Goal: Answer question/provide support: Answer question/provide support

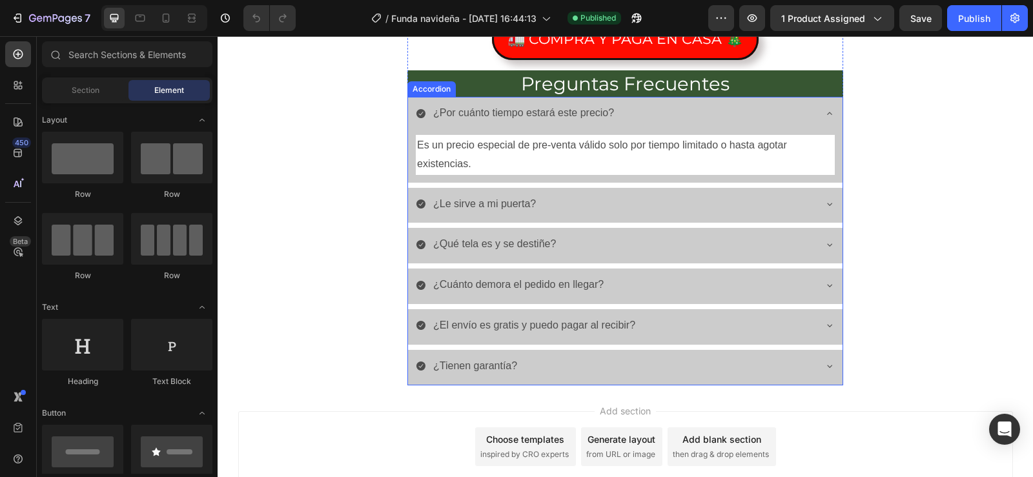
scroll to position [3629, 0]
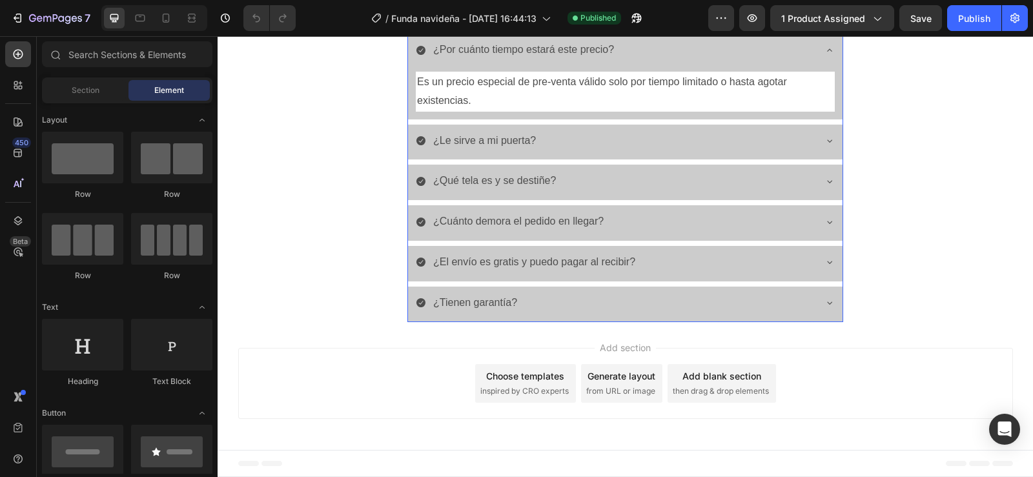
click at [738, 268] on div "¿El envío es gratis y puedo pagar al recibir?" at bounding box center [615, 262] width 399 height 23
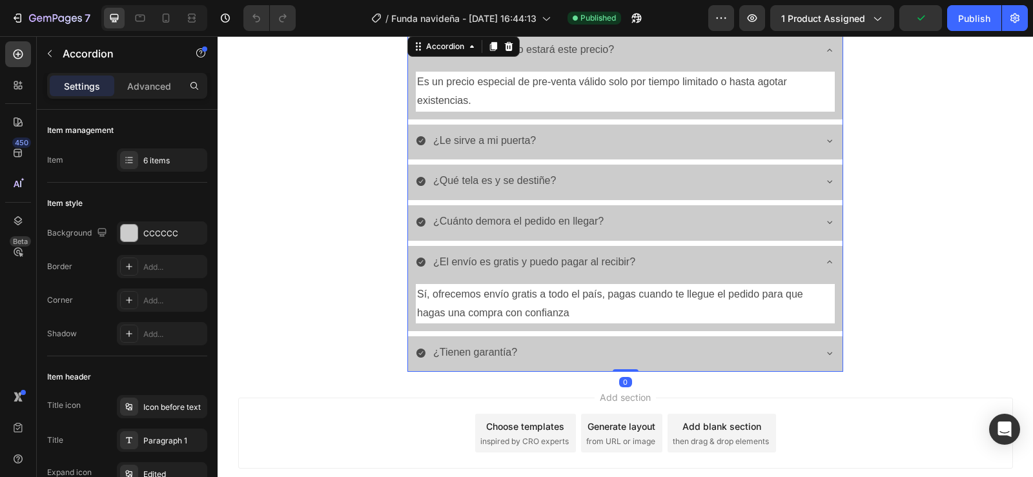
click at [620, 266] on p "¿El envío es gratis y puedo pagar al recibir?" at bounding box center [534, 262] width 202 height 19
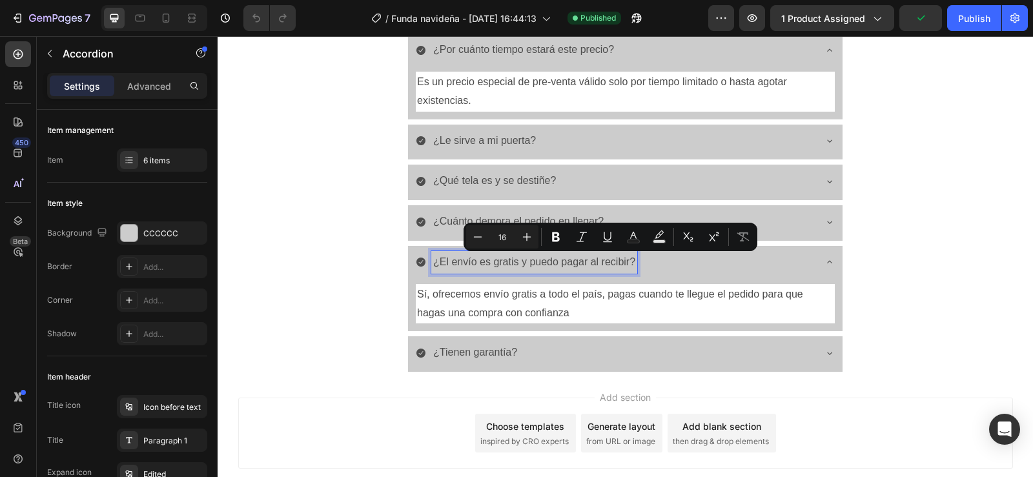
click at [632, 264] on div "¿El envío es gratis y puedo pagar al recibir?" at bounding box center [534, 262] width 206 height 23
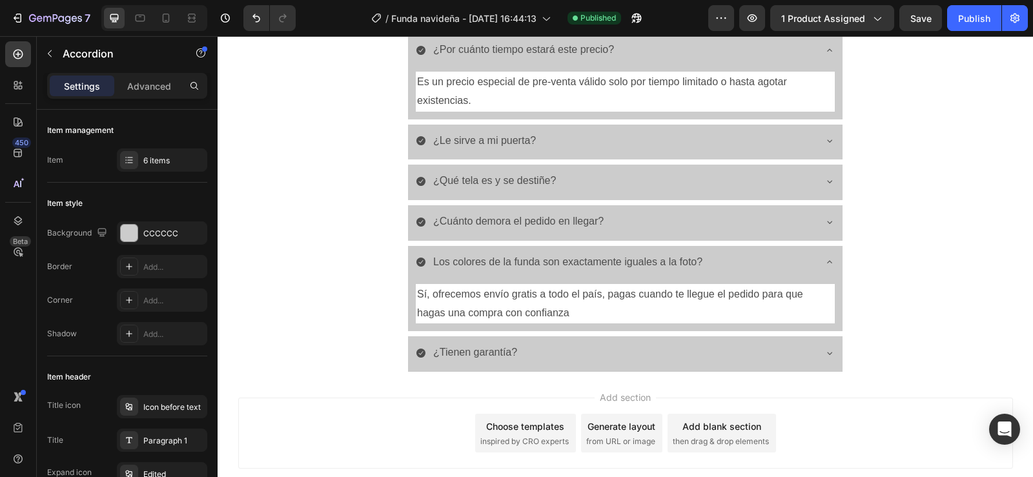
click at [433, 264] on p "Los colores de la funda son exactamente iguales a la foto?" at bounding box center [567, 262] width 269 height 19
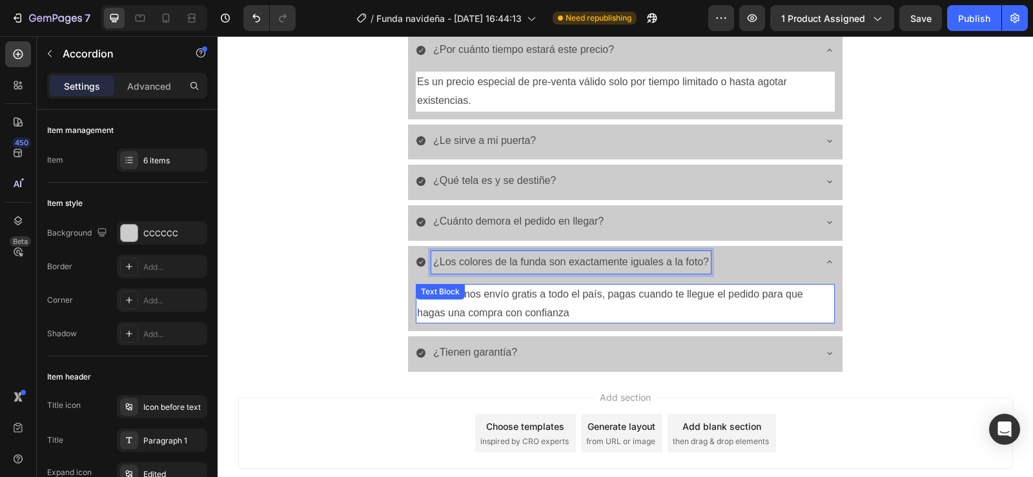
drag, startPoint x: 561, startPoint y: 316, endPoint x: 570, endPoint y: 314, distance: 8.6
click at [561, 316] on p "Sí, ofrecemos envío gratis a todo el país, pagas cuando te llegue el pedido par…" at bounding box center [625, 303] width 417 height 37
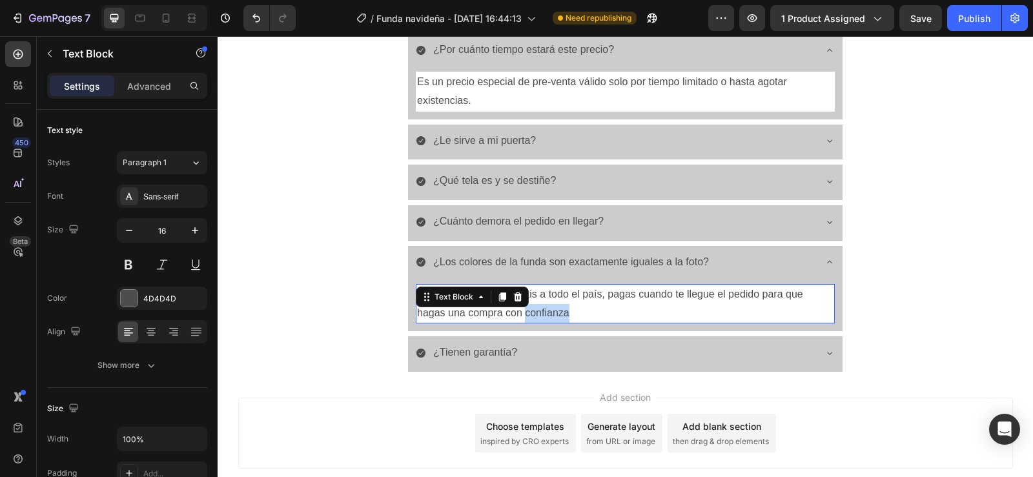
click at [580, 311] on p "Sí, ofrecemos envío gratis a todo el país, pagas cuando te llegue el pedido par…" at bounding box center [625, 303] width 417 height 37
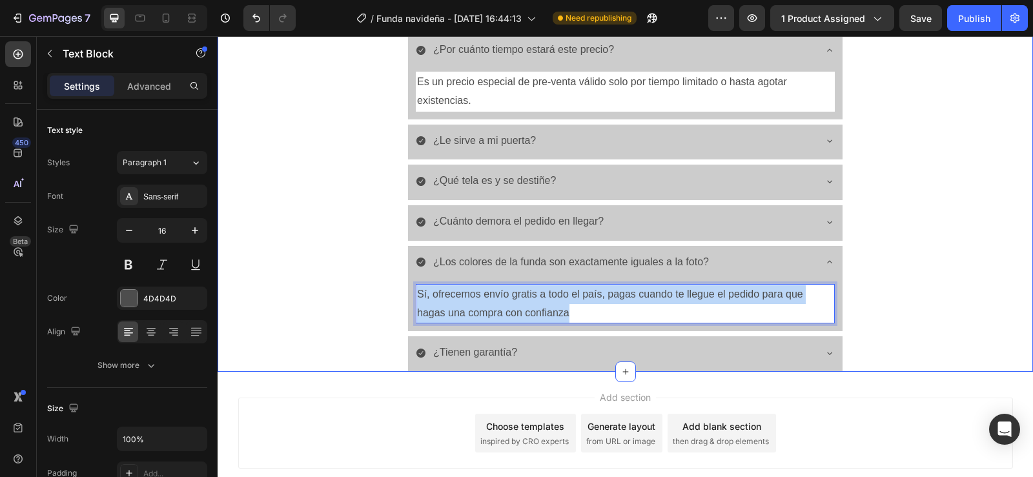
drag, startPoint x: 580, startPoint y: 311, endPoint x: 398, endPoint y: 296, distance: 182.8
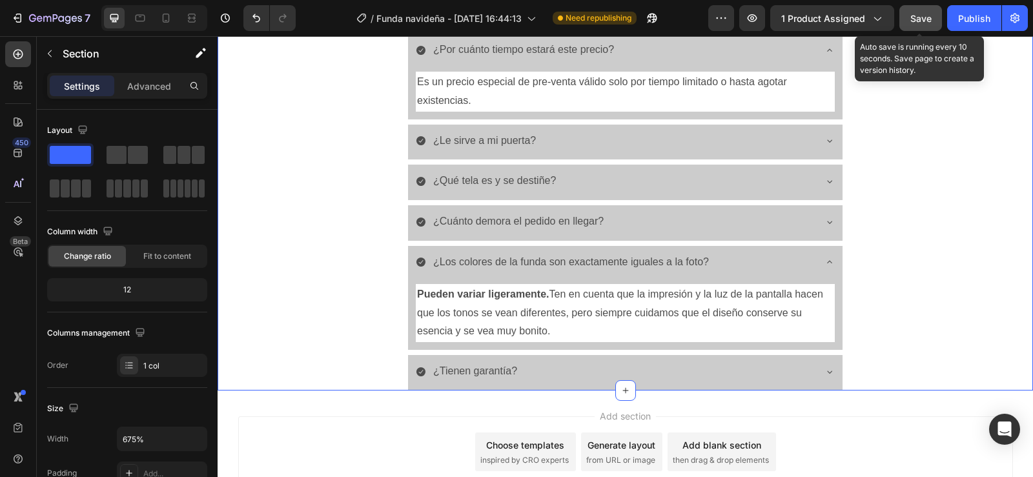
click at [923, 20] on span "Save" at bounding box center [921, 18] width 21 height 11
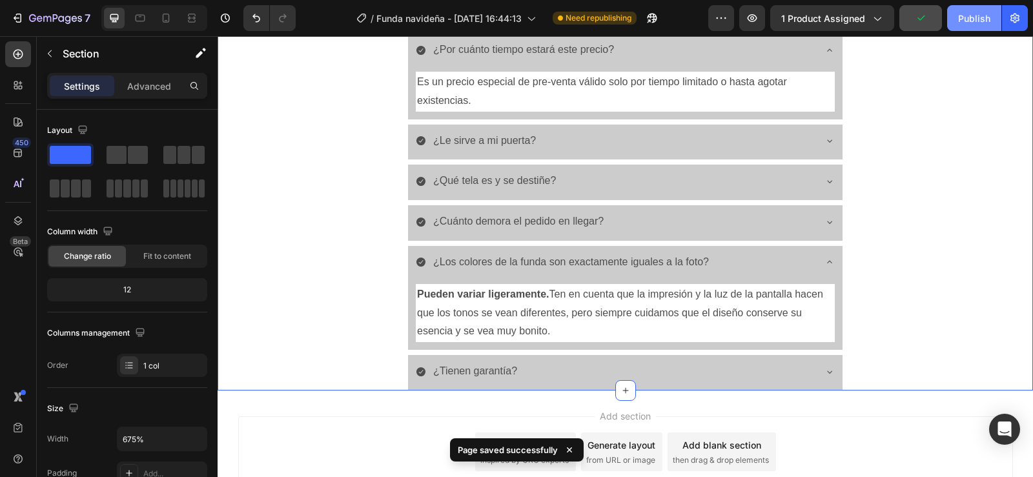
click at [964, 17] on div "Publish" at bounding box center [974, 19] width 32 height 14
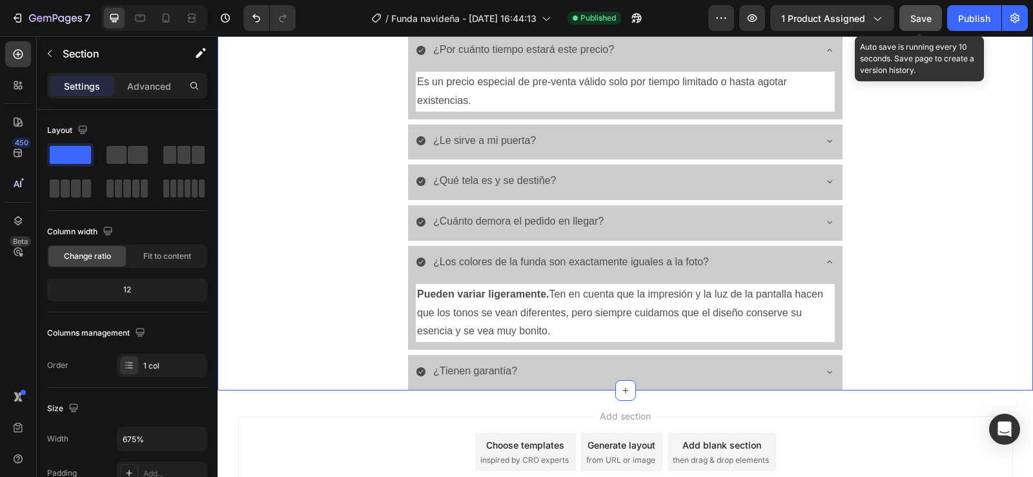
click at [915, 23] on span "Save" at bounding box center [921, 18] width 21 height 11
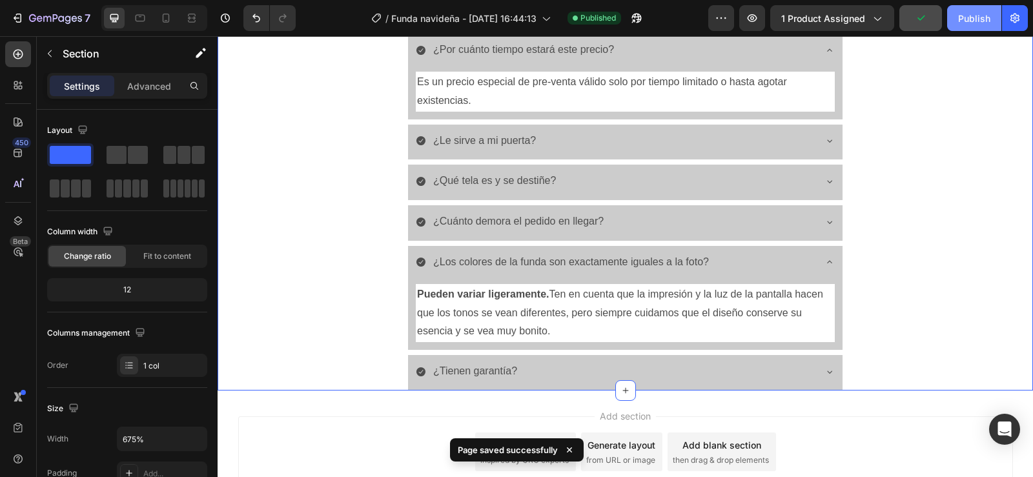
click at [962, 25] on div "Publish" at bounding box center [974, 19] width 32 height 14
